Goal: Find specific page/section: Find specific page/section

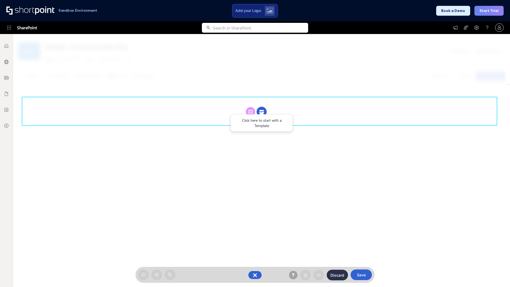
click at [262, 112] on circle at bounding box center [262, 112] width 10 height 10
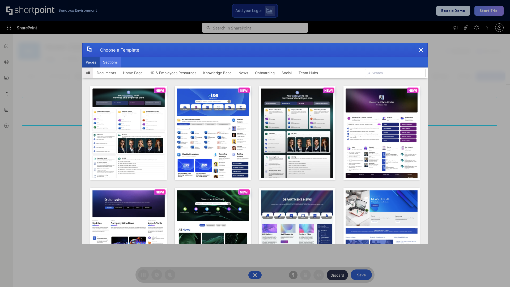
click at [110, 62] on button "Sections" at bounding box center [111, 62] width 22 height 11
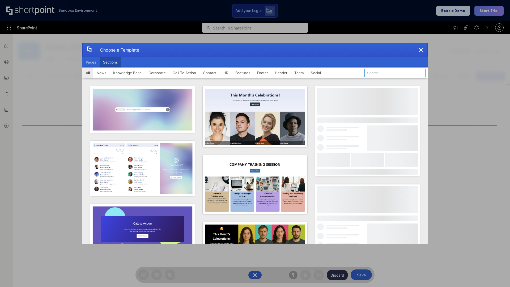
type input "Resources"
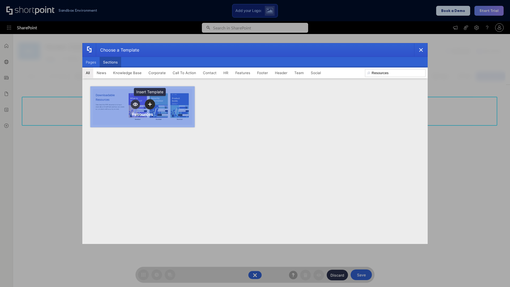
click at [150, 104] on icon "template selector" at bounding box center [150, 104] width 4 height 4
